Goal: Register for event/course

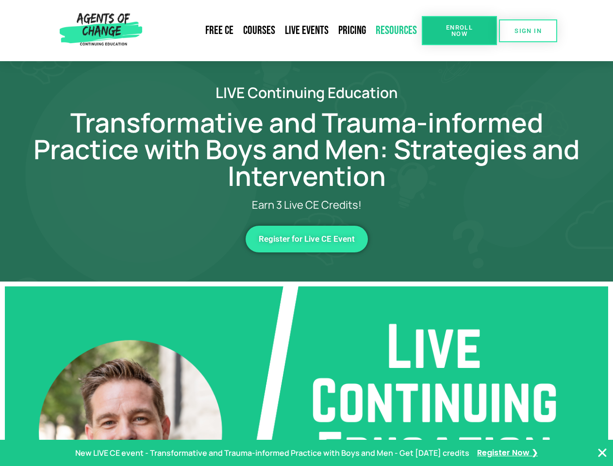
click at [397, 31] on link "Resources" at bounding box center [396, 30] width 51 height 22
click at [459, 31] on span "Enroll Now" at bounding box center [459, 30] width 44 height 13
click at [528, 31] on span "SIGN IN" at bounding box center [528, 31] width 27 height 6
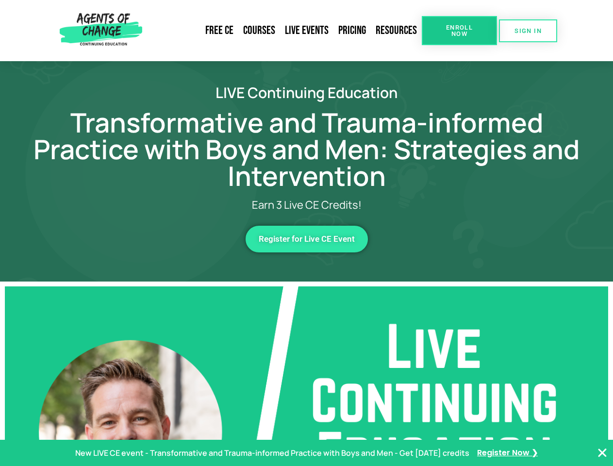
click at [307, 239] on span "Register for Live CE Event" at bounding box center [307, 239] width 96 height 8
click at [306, 453] on p "New LIVE CE event - Transformative and Trauma-informed Practice with Boys and M…" at bounding box center [272, 453] width 394 height 14
click at [602, 453] on icon "Close Banner" at bounding box center [603, 453] width 12 height 12
